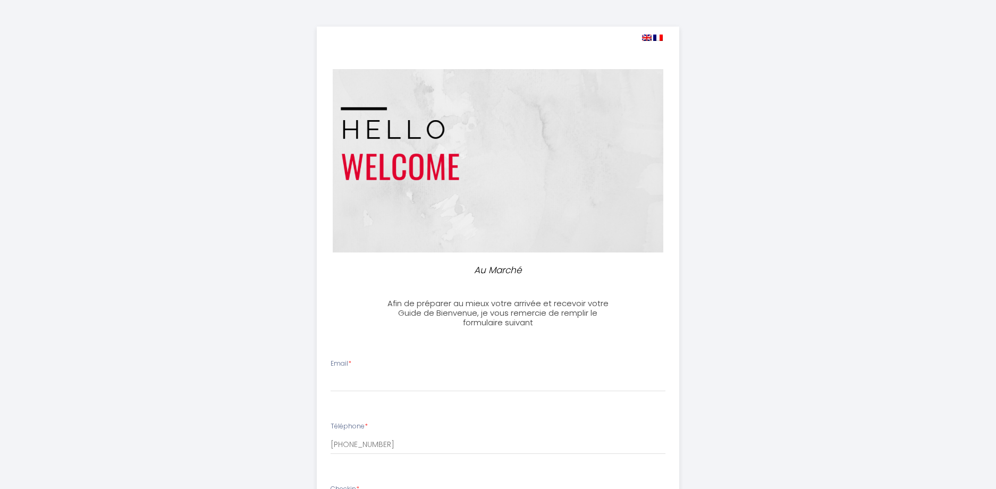
select select
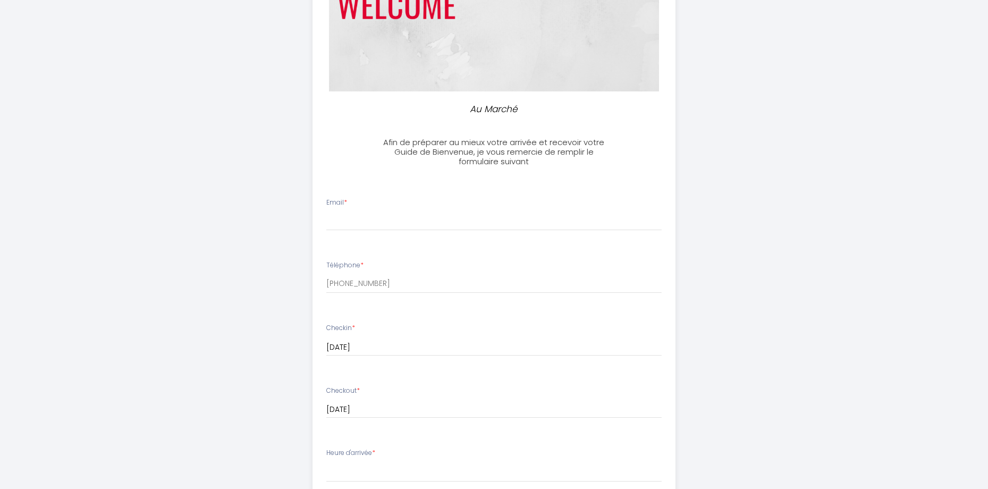
scroll to position [213, 0]
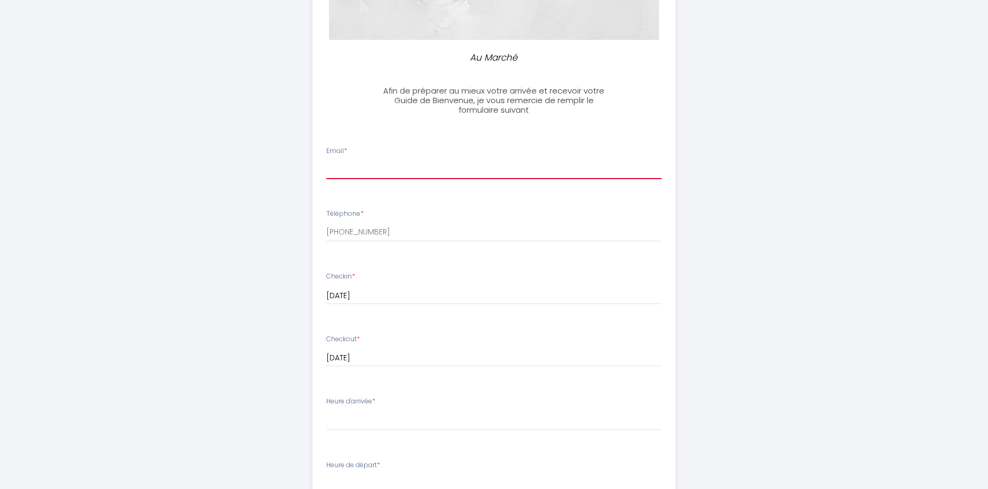
click at [515, 166] on input "Email *" at bounding box center [493, 169] width 335 height 19
paste input "[URL][DOMAIN_NAME]"
drag, startPoint x: 578, startPoint y: 168, endPoint x: 295, endPoint y: 161, distance: 282.8
click at [295, 161] on div "Au Marché Afin de préparer au mieux votre arrivée et recevoir votre Guide de Bi…" at bounding box center [494, 293] width 544 height 1013
click at [332, 169] on input "[PERSON_NAME].Shakin2017@" at bounding box center [493, 169] width 335 height 19
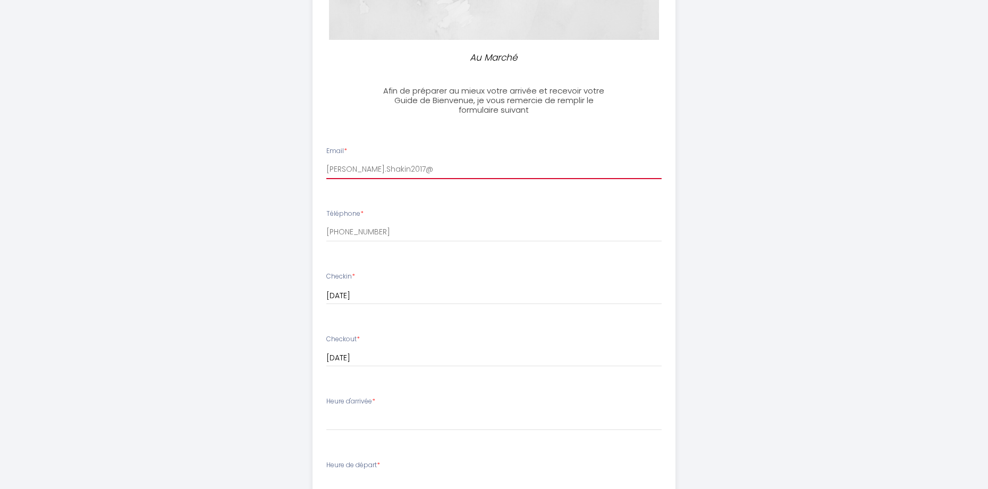
click at [438, 175] on input "[PERSON_NAME].Shakin2017@" at bounding box center [493, 169] width 335 height 19
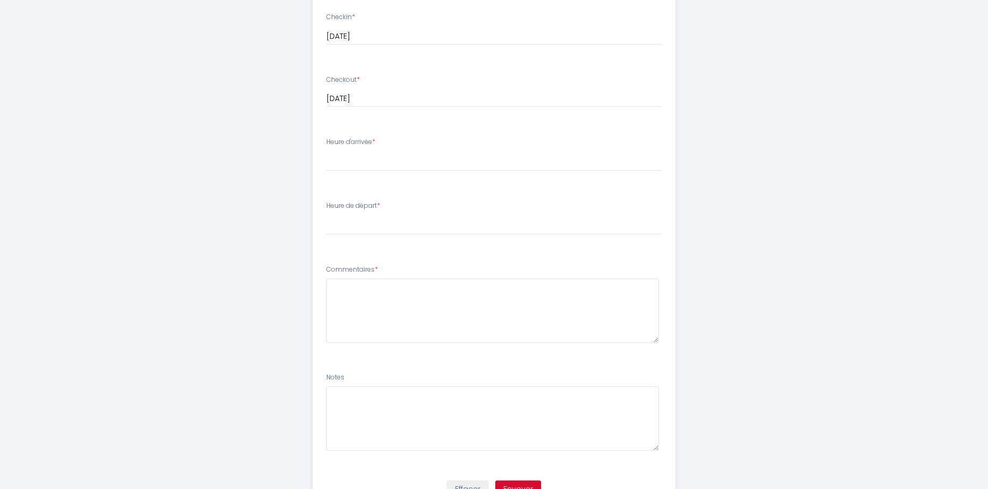
scroll to position [478, 0]
type input "[EMAIL_ADDRESS][DOMAIN_NAME]"
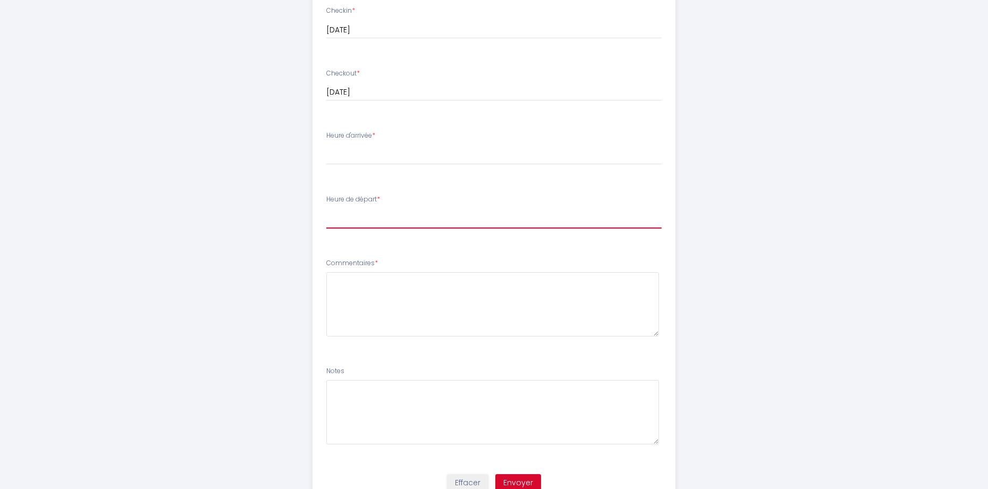
click at [426, 218] on select "00:00 00:30 01:00 01:30 02:00 02:30 03:00 03:30 04:00 04:30 05:00 05:30 06:00 0…" at bounding box center [493, 218] width 335 height 20
click at [573, 157] on select "17:00 17:30 18:00 18:30 19:00 19:30 20:00 20:30 21:00 21:30 22:00 22:30 23:00 2…" at bounding box center [493, 155] width 335 height 20
click at [572, 155] on select "17:00 17:30 18:00 18:30 19:00 19:30 20:00 20:30 21:00 21:30 22:00 22:30 23:00 2…" at bounding box center [493, 155] width 335 height 20
click at [573, 155] on select "17:00 17:30 18:00 18:30 19:00 19:30 20:00 20:30 21:00 21:30 22:00 22:30 23:00 2…" at bounding box center [493, 155] width 335 height 20
select select "17:00"
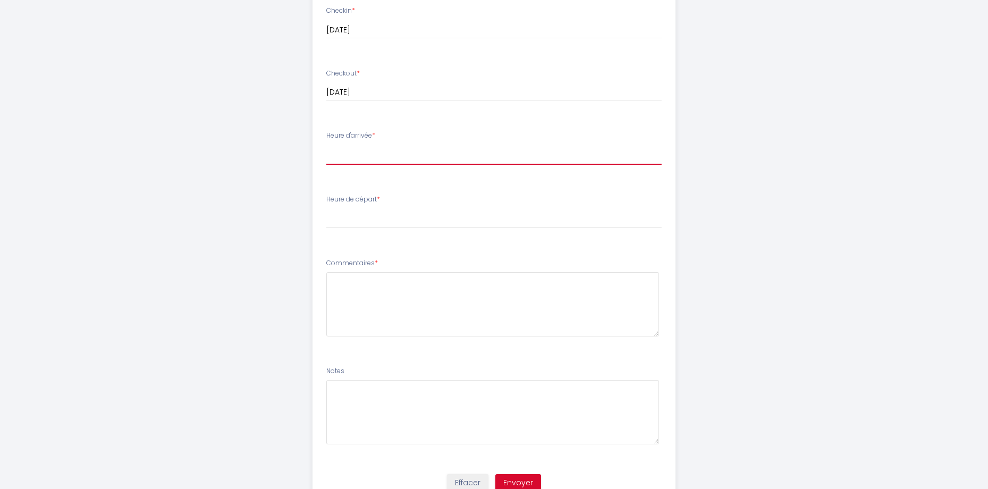
click at [326, 145] on select "17:00 17:30 18:00 18:30 19:00 19:30 20:00 20:30 21:00 21:30 22:00 22:30 23:00 2…" at bounding box center [493, 155] width 335 height 20
click at [361, 222] on select "00:00 00:30 01:00 01:30 02:00 02:30 03:00 03:30 04:00 04:30 05:00 05:30 06:00 0…" at bounding box center [493, 218] width 335 height 20
select select "06:00"
click at [326, 208] on select "00:00 00:30 01:00 01:30 02:00 02:30 03:00 03:30 04:00 04:30 05:00 05:30 06:00 0…" at bounding box center [493, 218] width 335 height 20
click at [371, 290] on textarea at bounding box center [492, 304] width 333 height 64
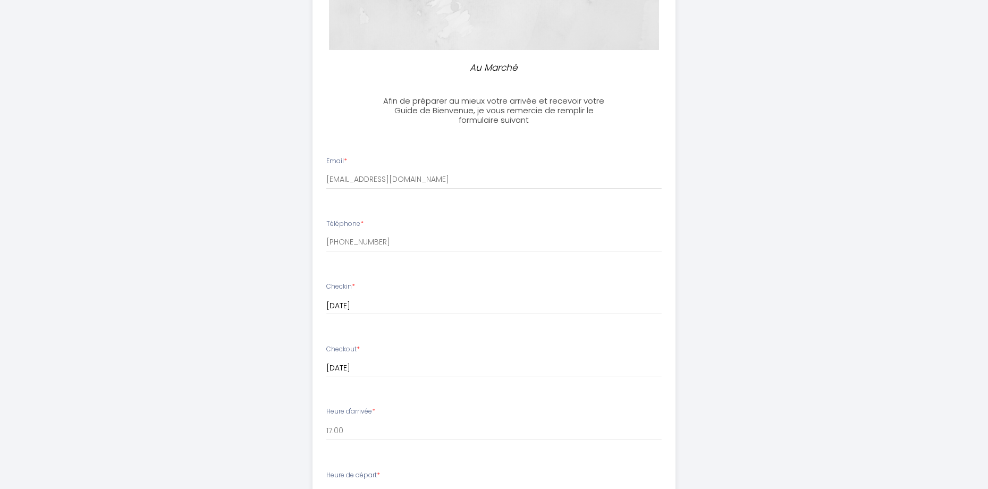
scroll to position [205, 0]
